Goal: Task Accomplishment & Management: Use online tool/utility

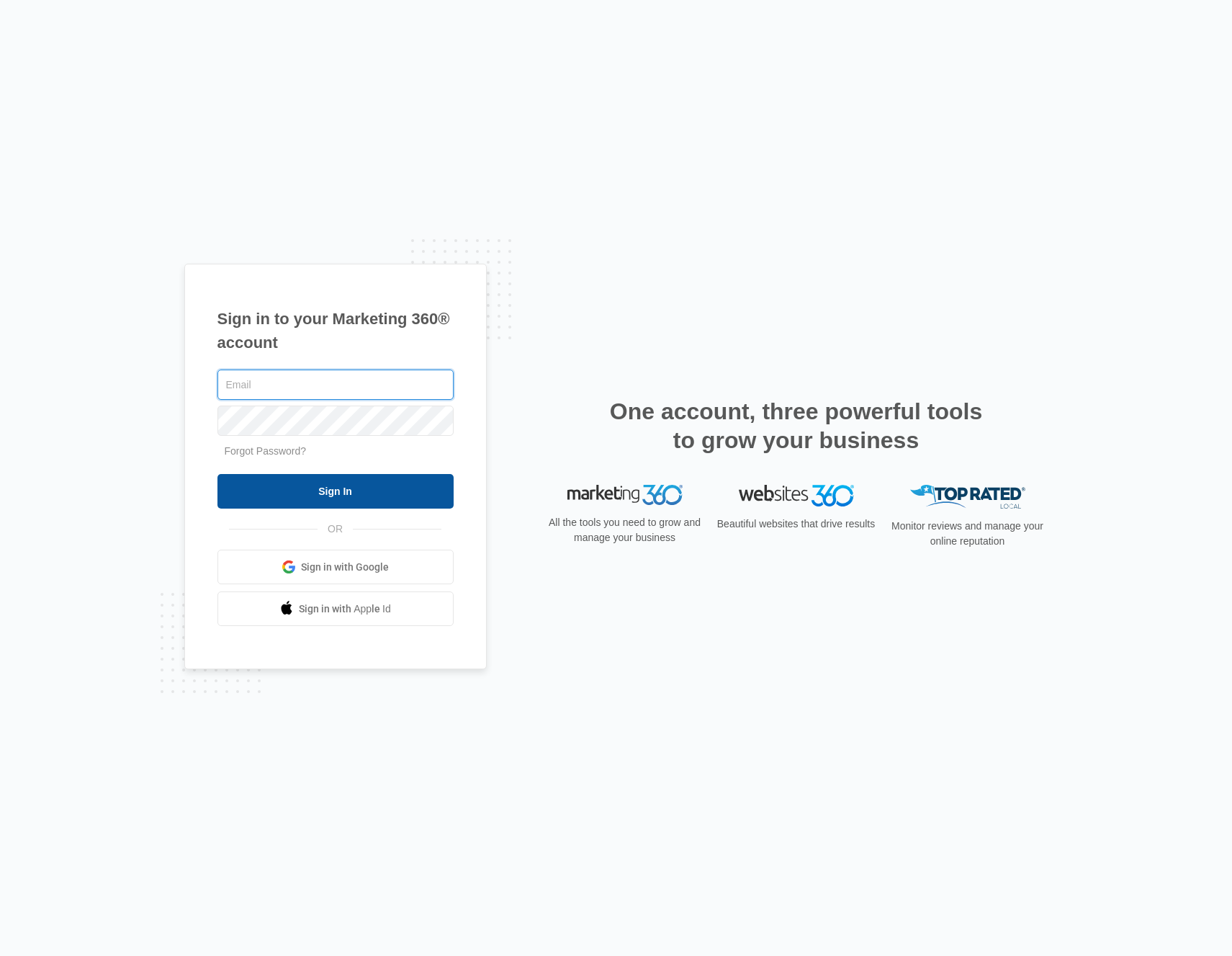
type input "[PERSON_NAME][EMAIL_ADDRESS][PERSON_NAME][DOMAIN_NAME]"
click at [310, 481] on input "Sign In" at bounding box center [336, 491] width 236 height 35
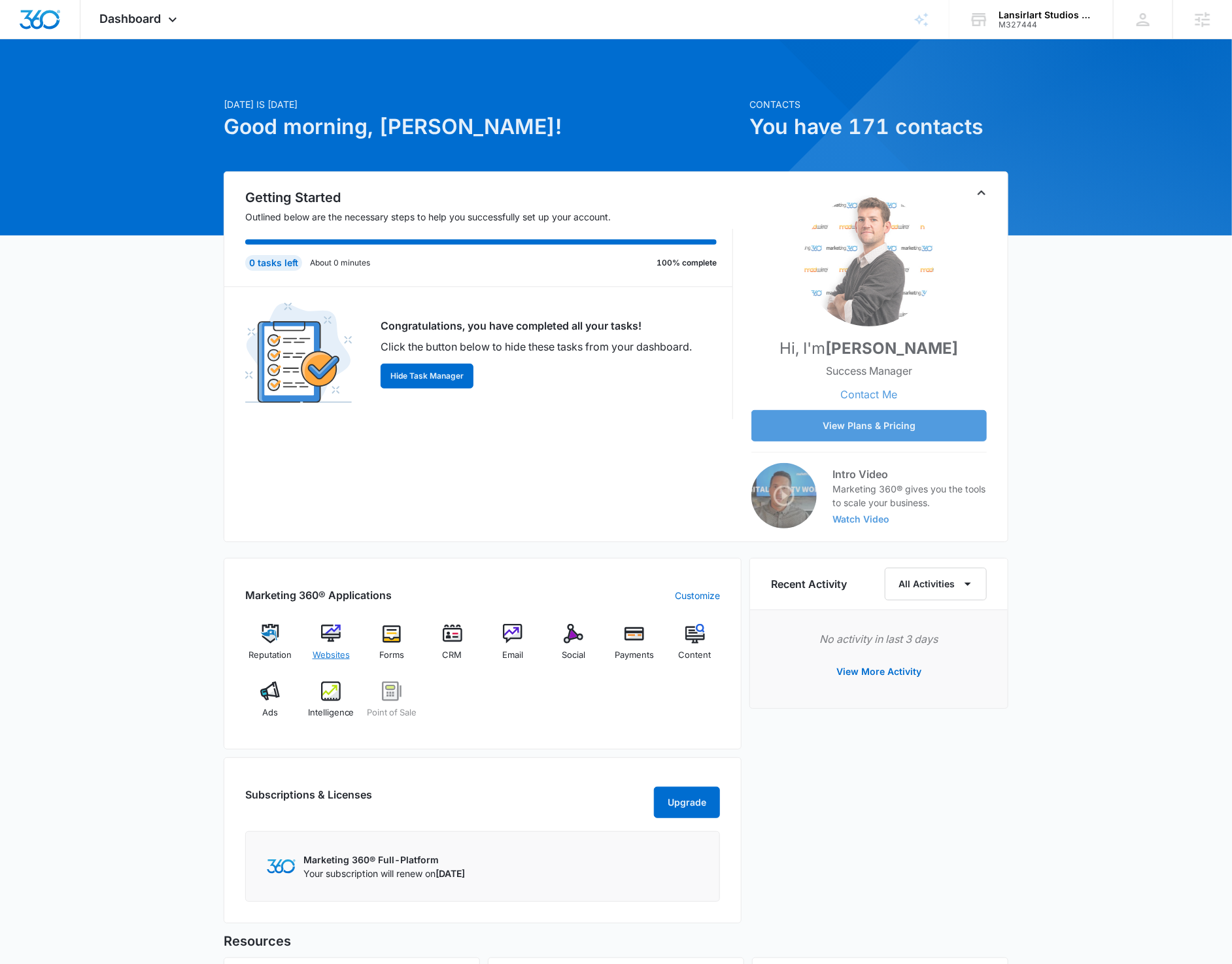
click at [339, 636] on img at bounding box center [331, 634] width 20 height 20
